Goal: Task Accomplishment & Management: Manage account settings

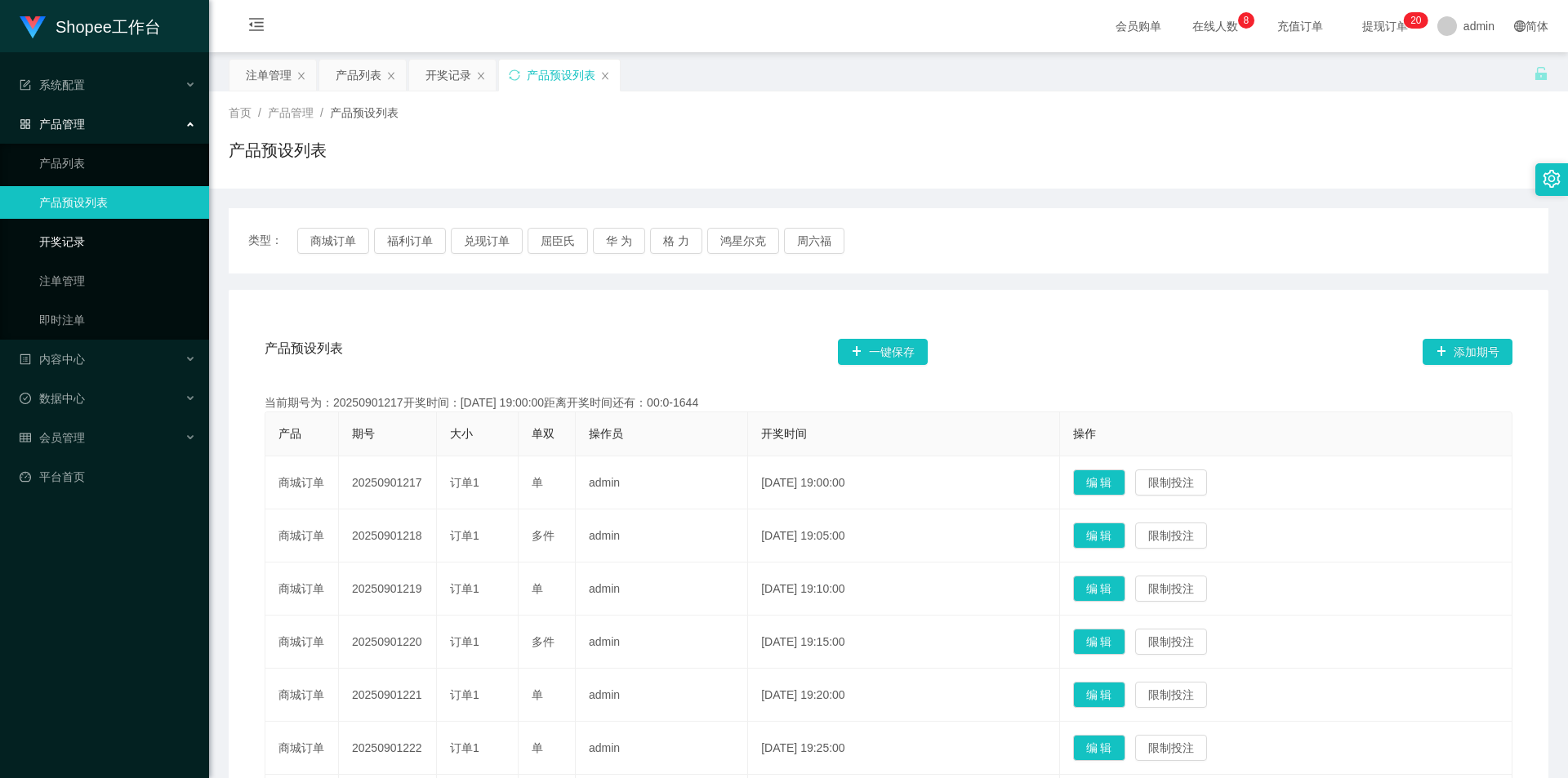
scroll to position [357, 0]
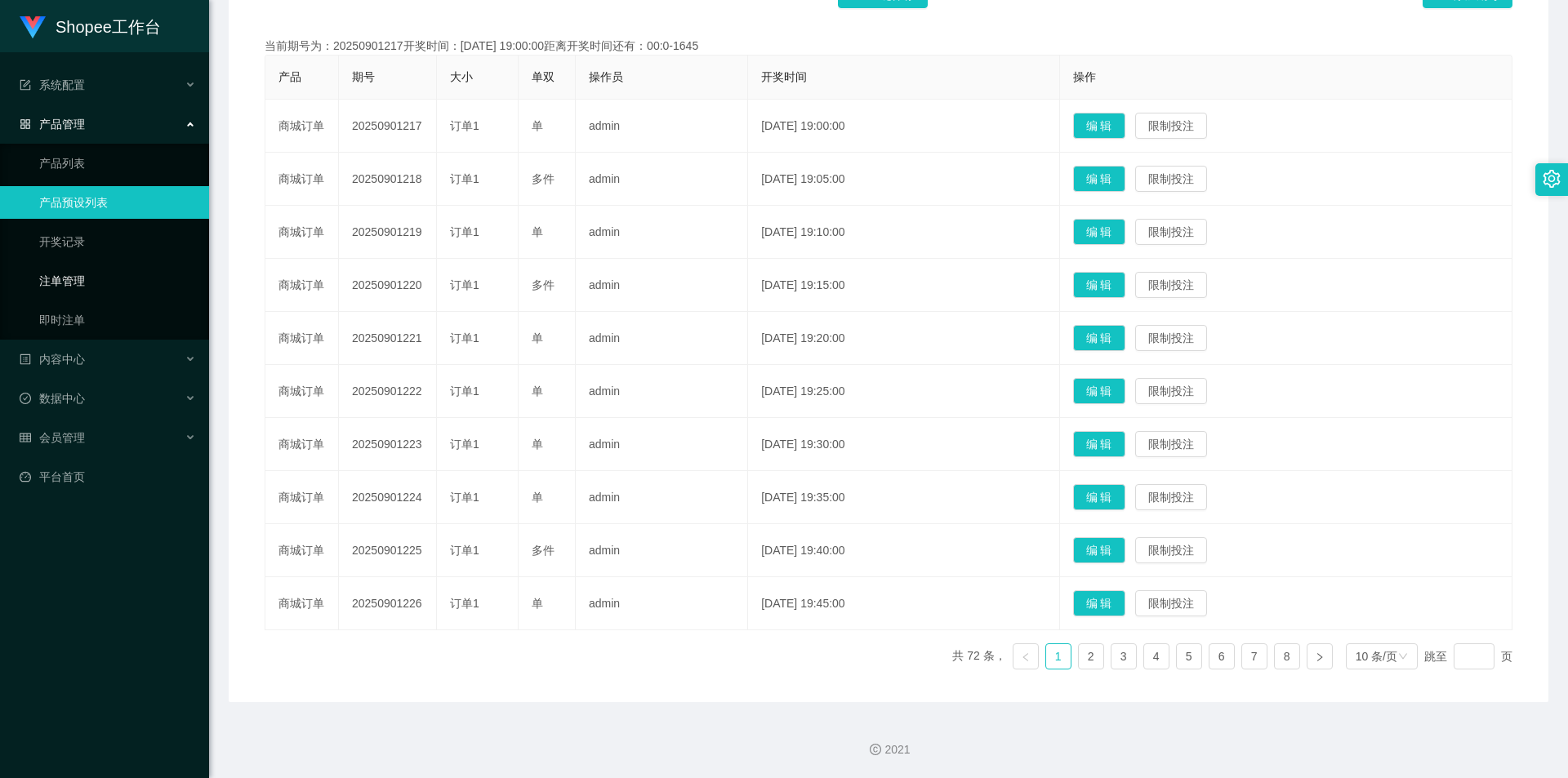
click at [76, 271] on link "注单管理" at bounding box center [117, 281] width 157 height 32
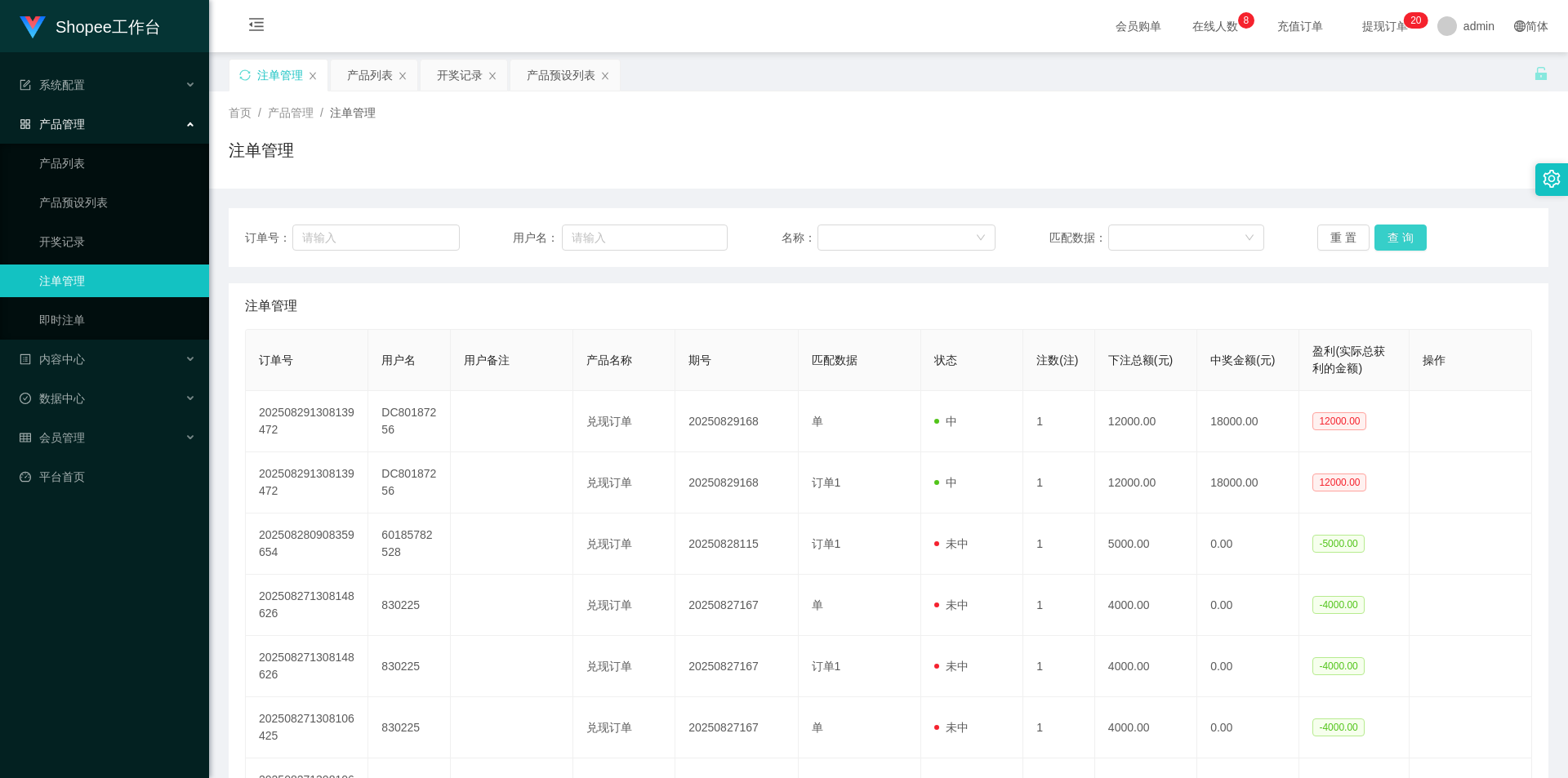
click at [1397, 245] on button "查 询" at bounding box center [1399, 237] width 52 height 26
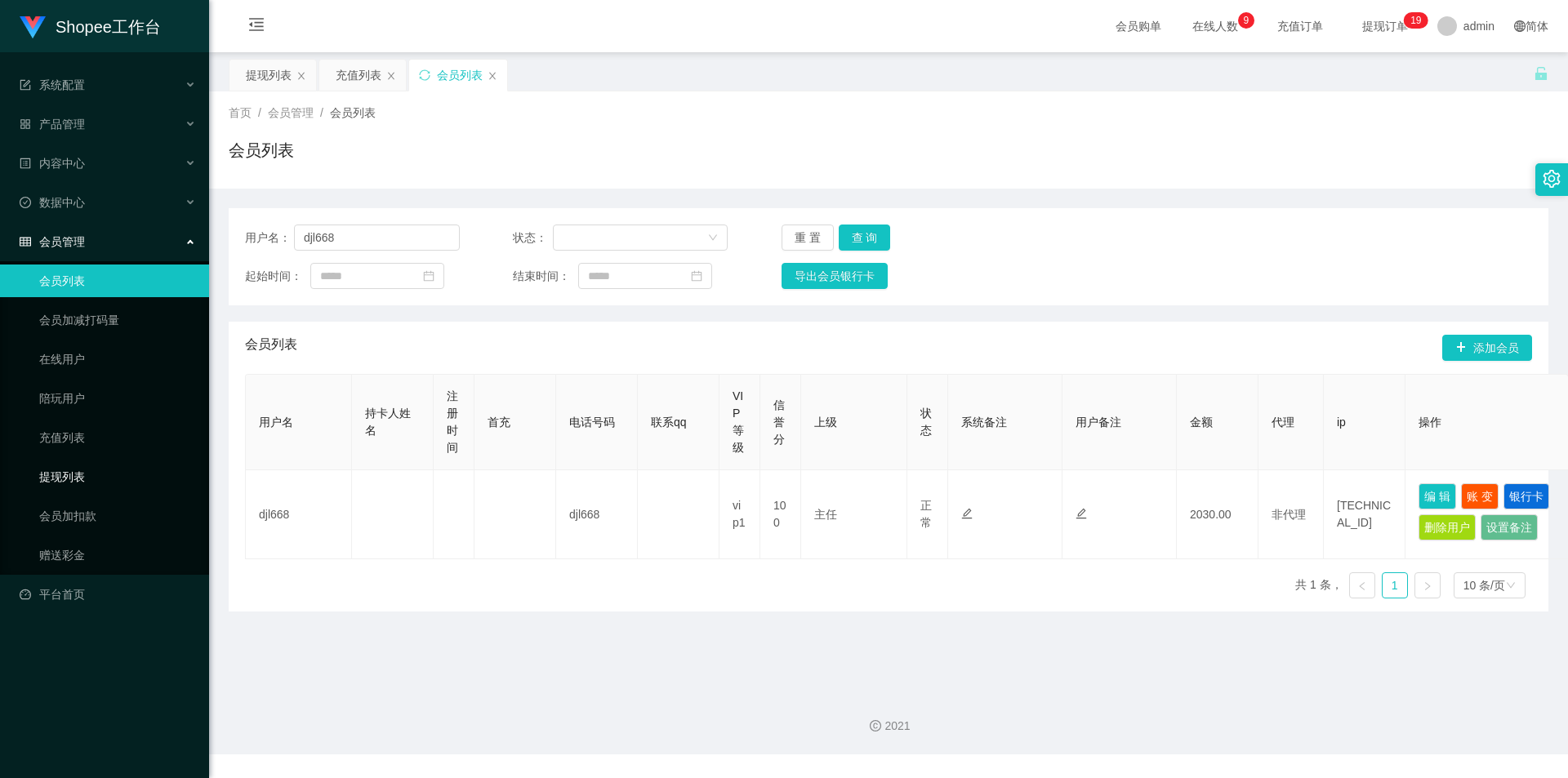
click at [80, 484] on link "提现列表" at bounding box center [117, 476] width 157 height 32
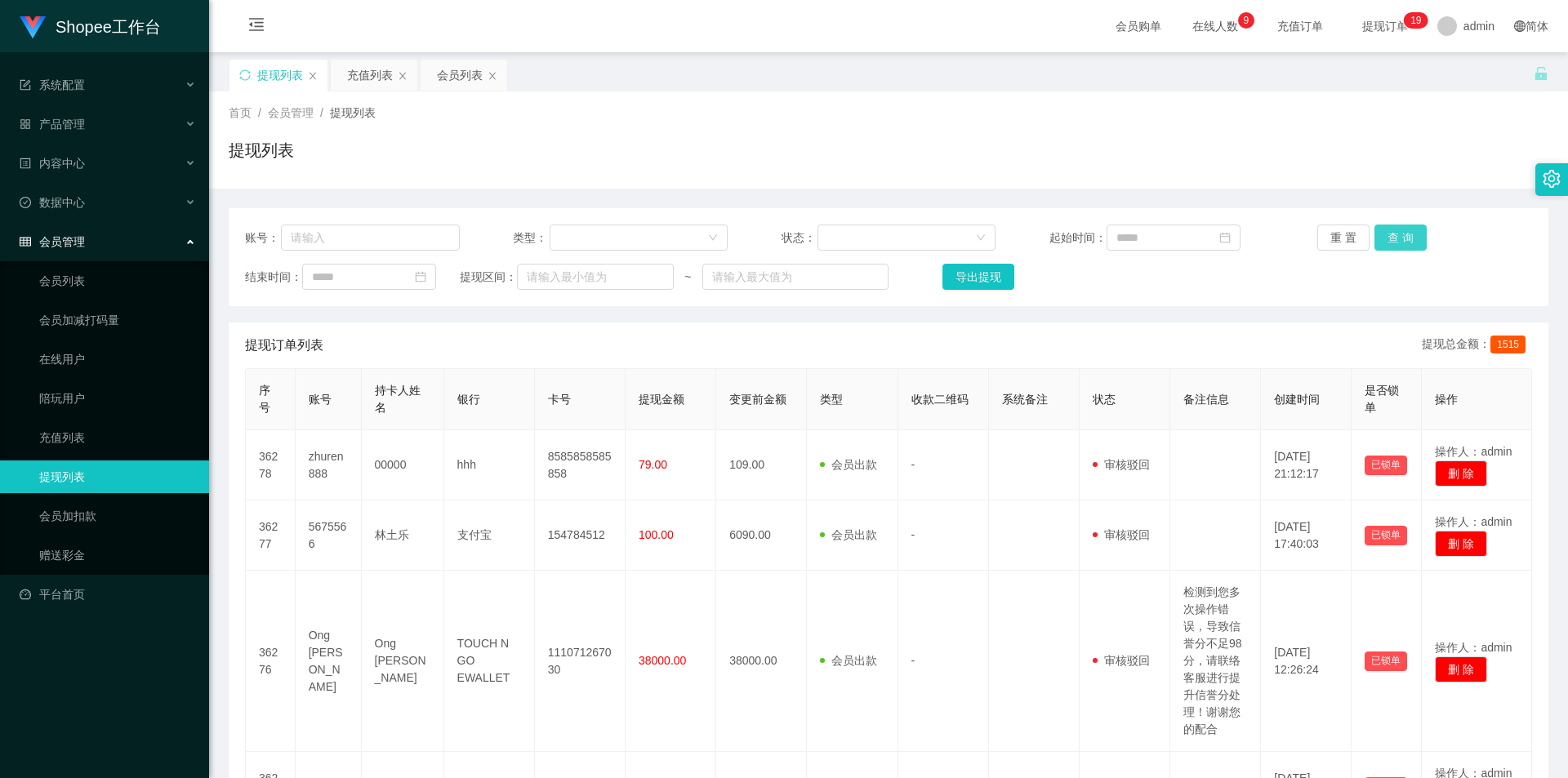
click at [1400, 239] on button "查 询" at bounding box center [1399, 237] width 52 height 26
click at [1400, 239] on div "重 置 查 询" at bounding box center [1423, 237] width 214 height 26
click at [1407, 241] on div "重 置 查 询" at bounding box center [1423, 237] width 214 height 26
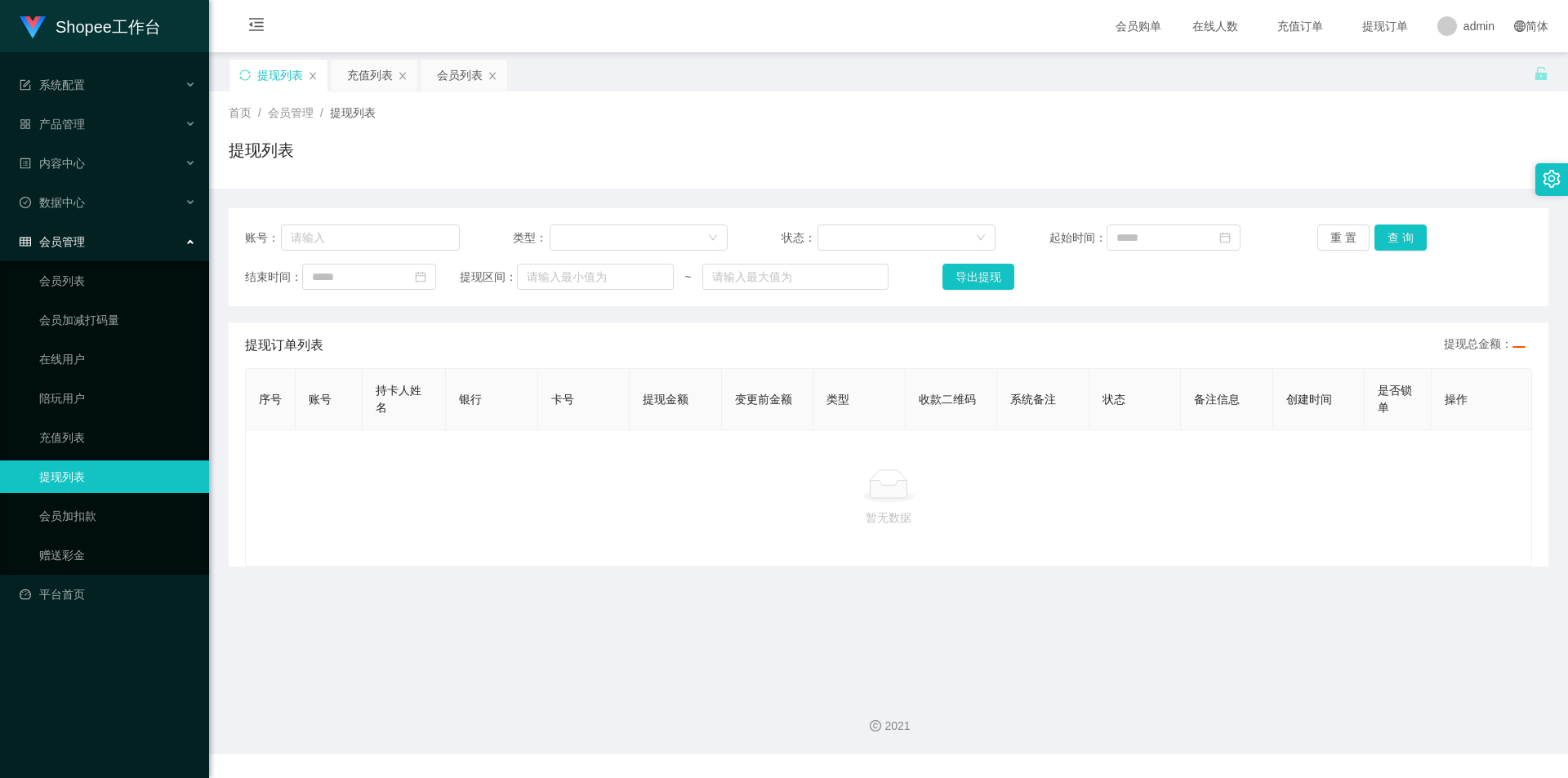
click at [111, 481] on link "提现列表" at bounding box center [117, 476] width 157 height 32
click at [1397, 246] on button "查 询" at bounding box center [1399, 237] width 52 height 26
drag, startPoint x: 69, startPoint y: 483, endPoint x: 224, endPoint y: 437, distance: 161.7
click at [70, 483] on link "提现列表" at bounding box center [117, 476] width 157 height 32
click at [1409, 249] on div "重 置 查 询" at bounding box center [1423, 237] width 214 height 26
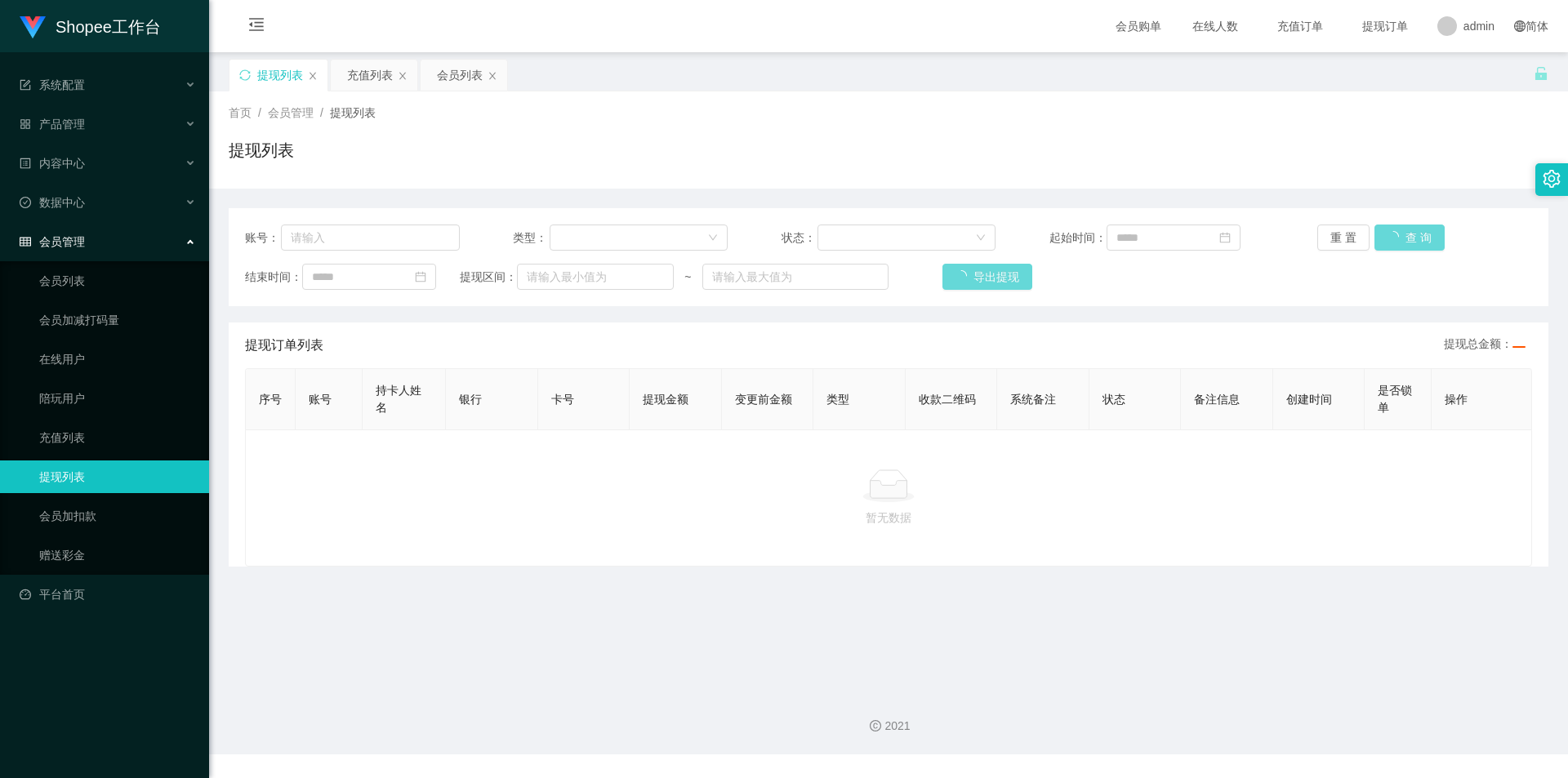
click at [1414, 245] on div "重 置 查 询" at bounding box center [1423, 237] width 214 height 26
click at [1414, 242] on div "重 置 查 询" at bounding box center [1423, 237] width 214 height 26
